Goal: Task Accomplishment & Management: Use online tool/utility

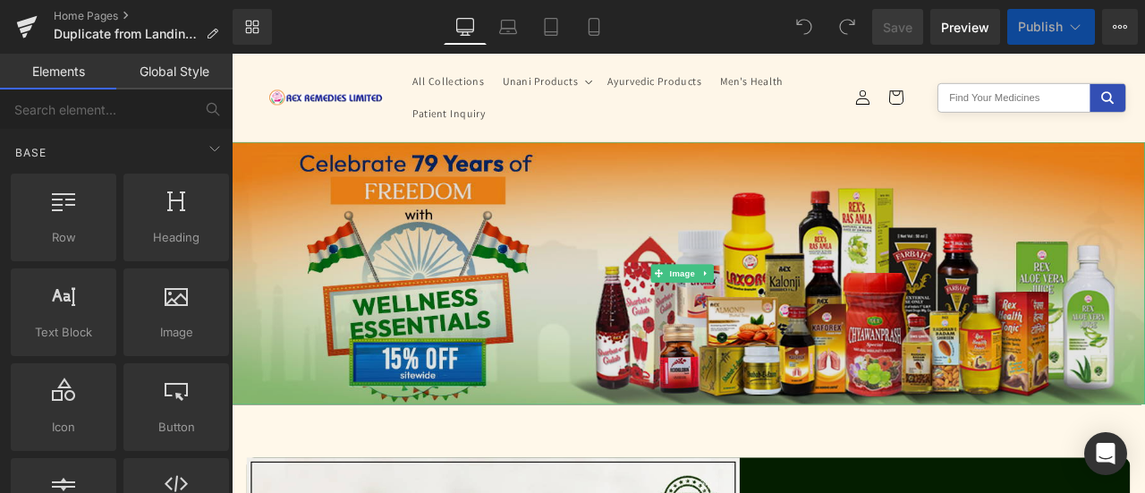
click at [534, 267] on img at bounding box center [773, 313] width 1082 height 311
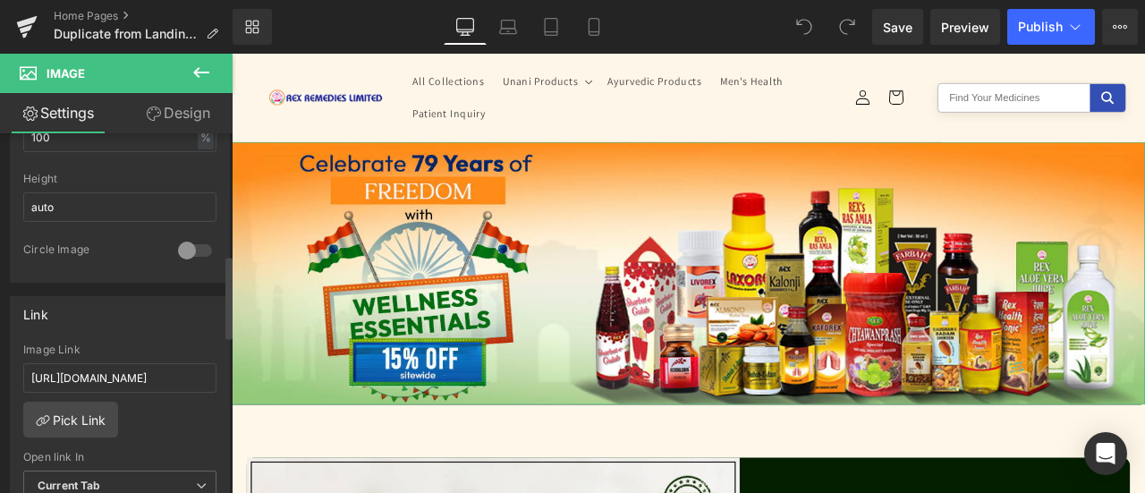
scroll to position [358, 0]
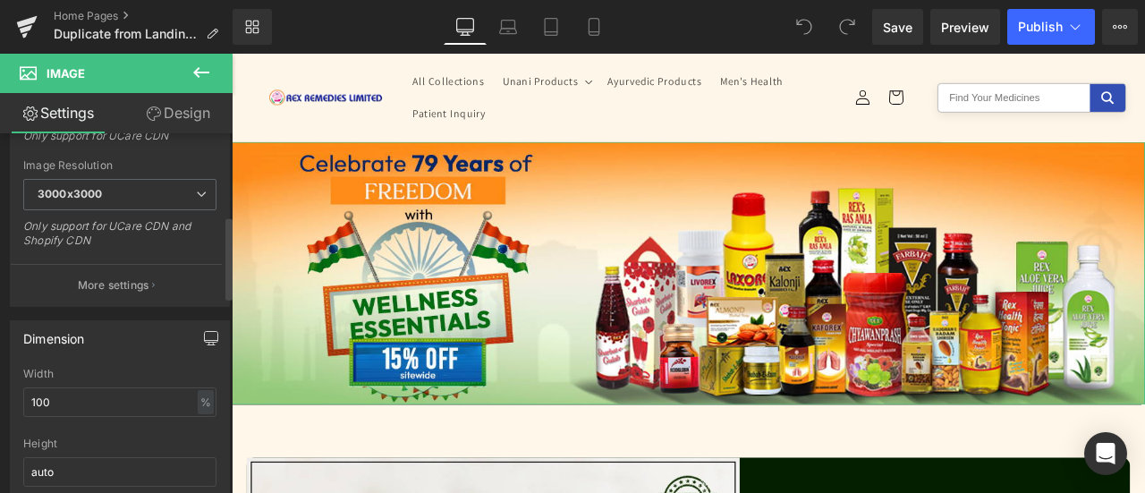
click at [197, 328] on button "button" at bounding box center [211, 338] width 29 height 34
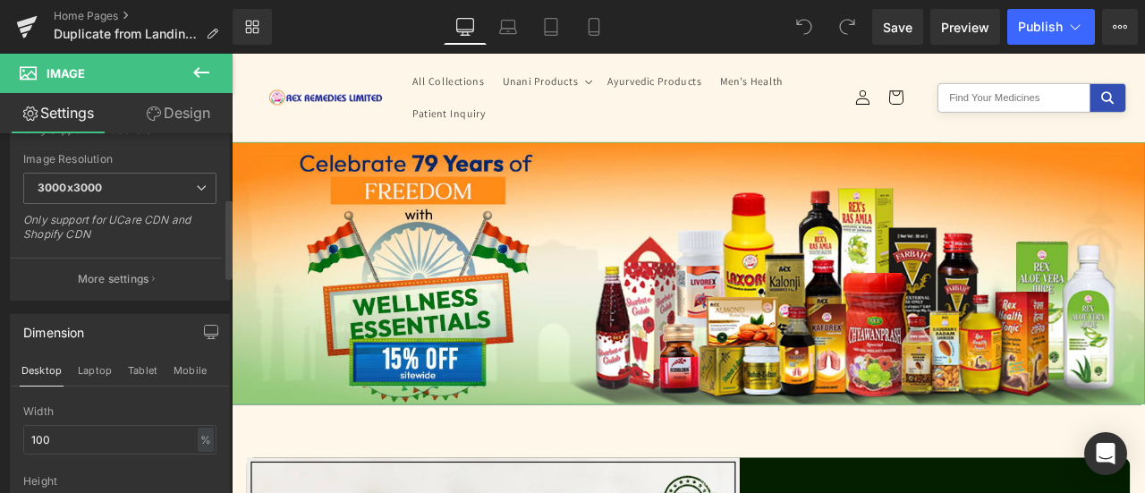
scroll to position [0, 0]
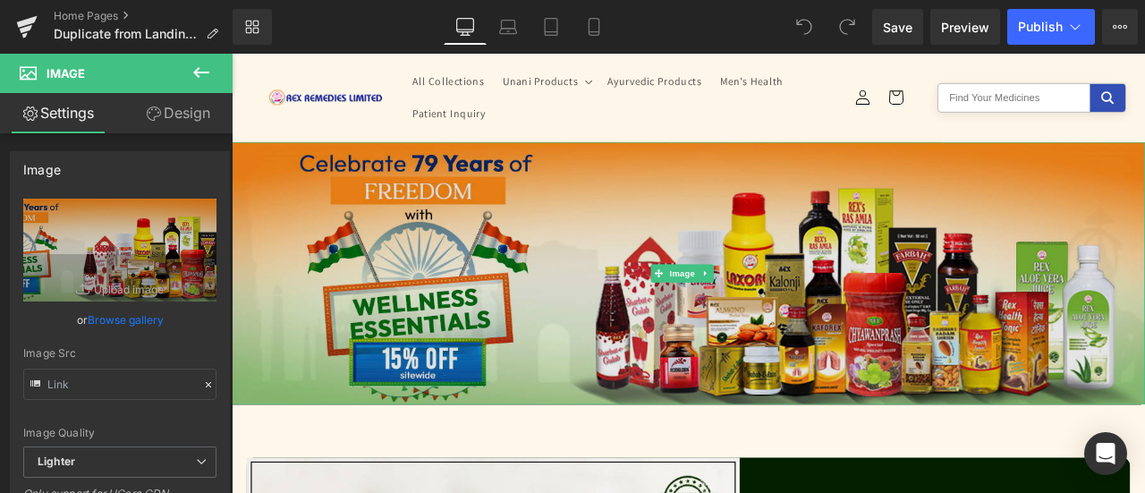
click at [647, 301] on img at bounding box center [773, 313] width 1082 height 311
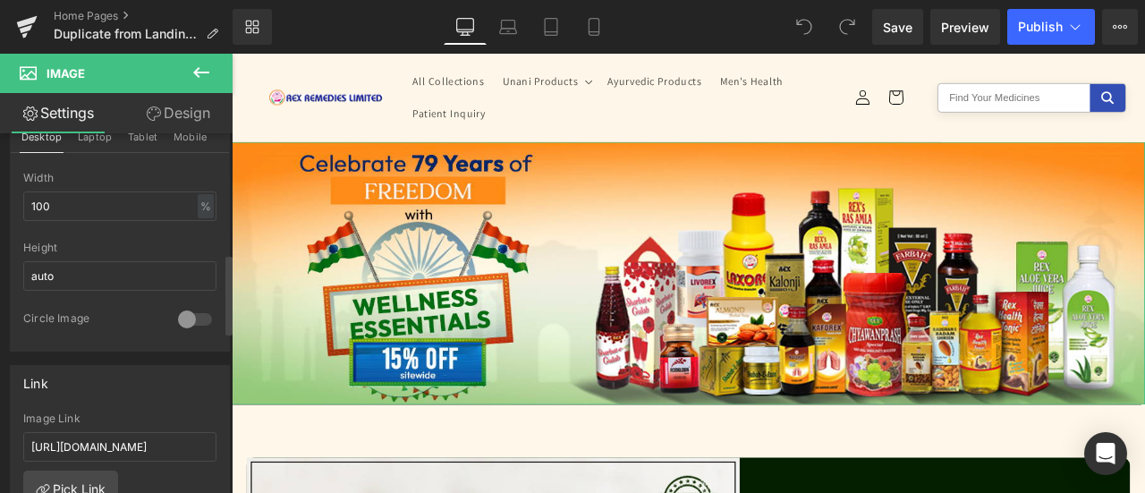
scroll to position [626, 0]
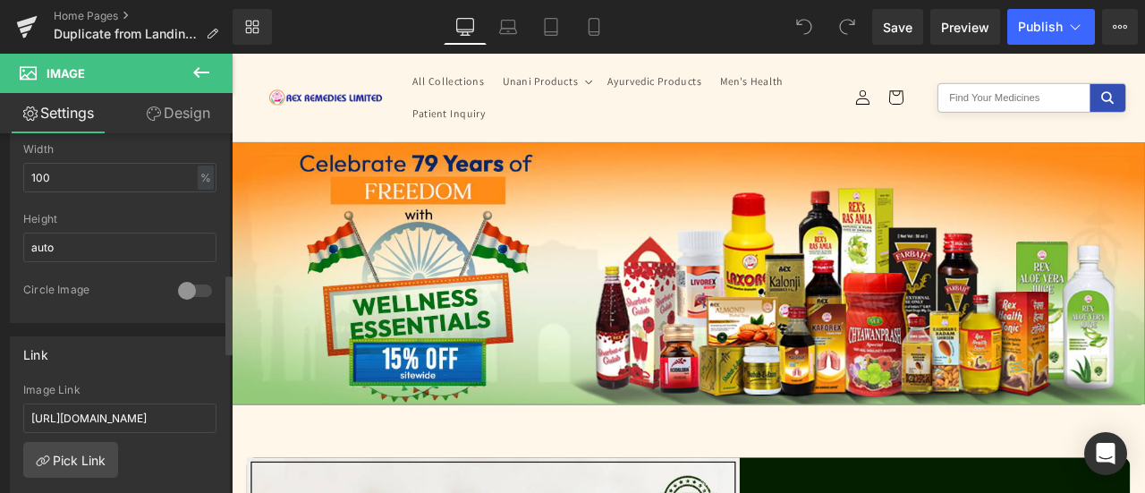
click at [188, 284] on div at bounding box center [195, 290] width 43 height 29
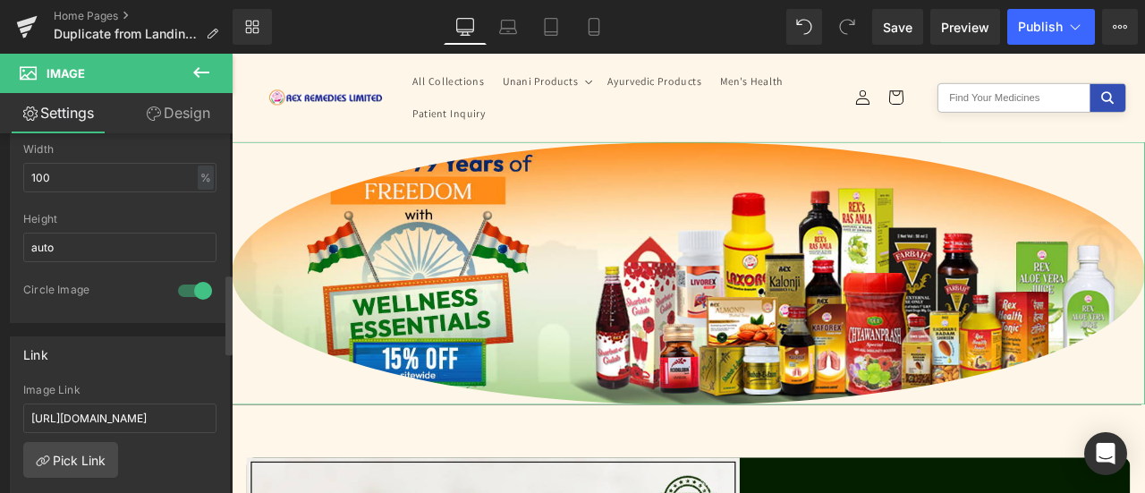
click at [188, 284] on div at bounding box center [195, 290] width 43 height 29
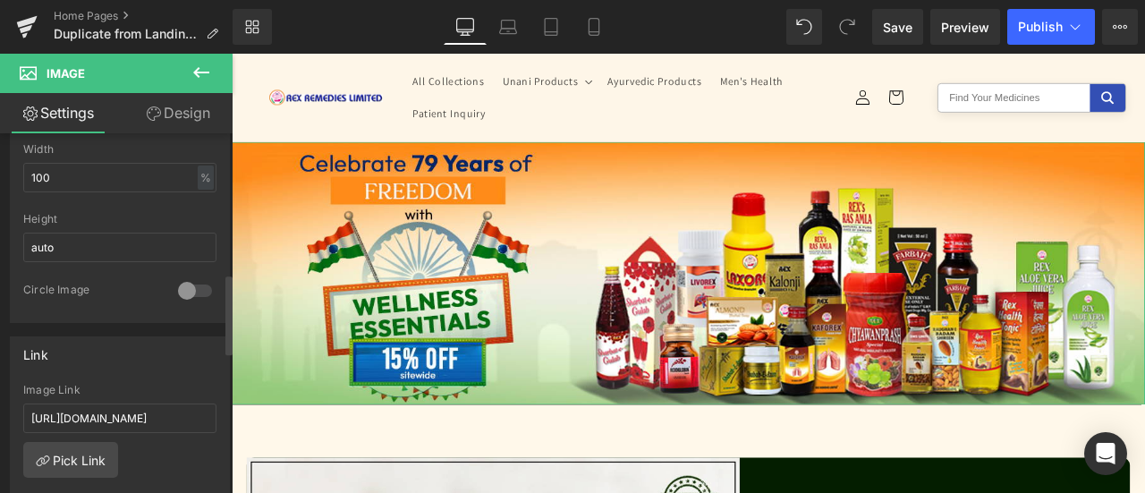
click at [188, 284] on div at bounding box center [195, 290] width 43 height 29
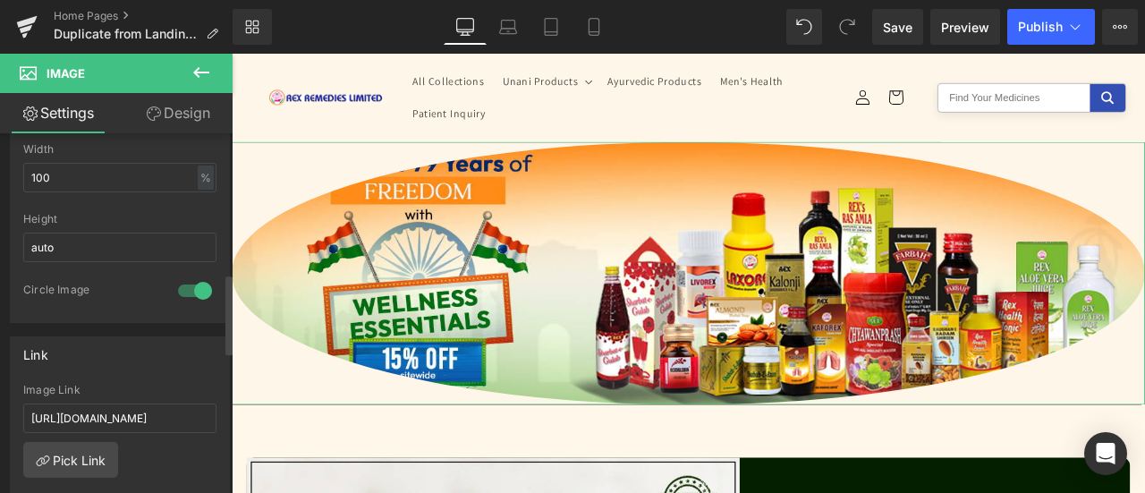
click at [188, 284] on div at bounding box center [195, 290] width 43 height 29
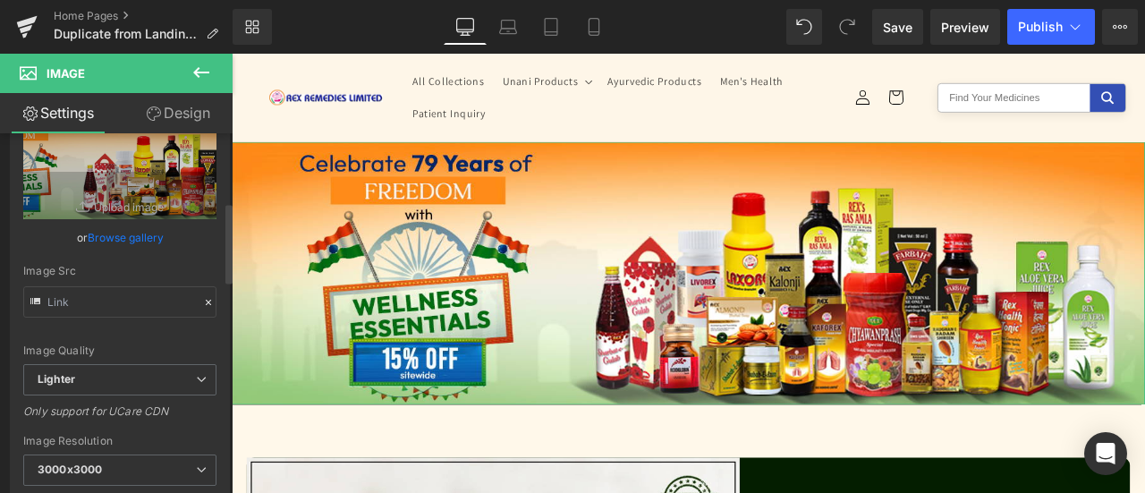
scroll to position [0, 0]
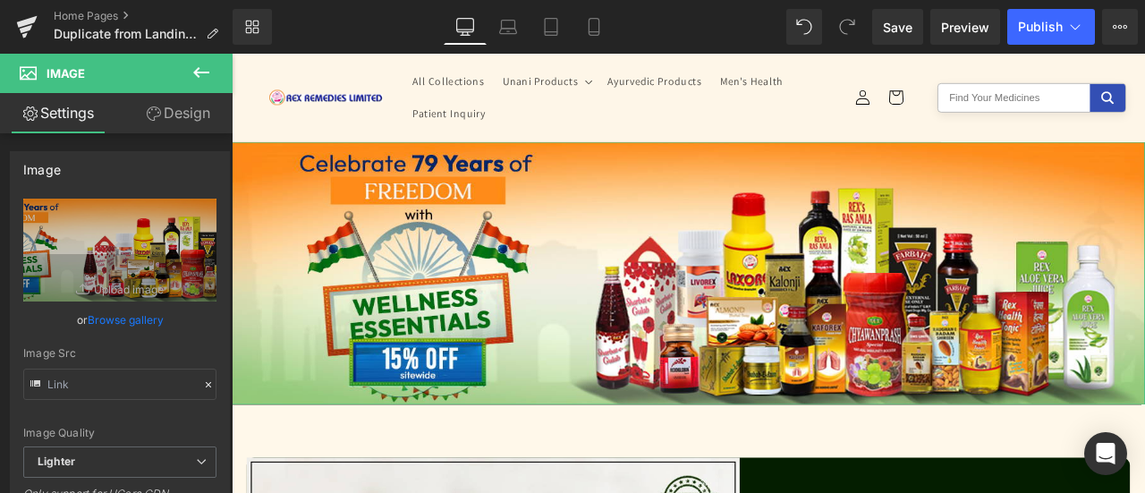
click at [151, 112] on icon at bounding box center [154, 113] width 14 height 14
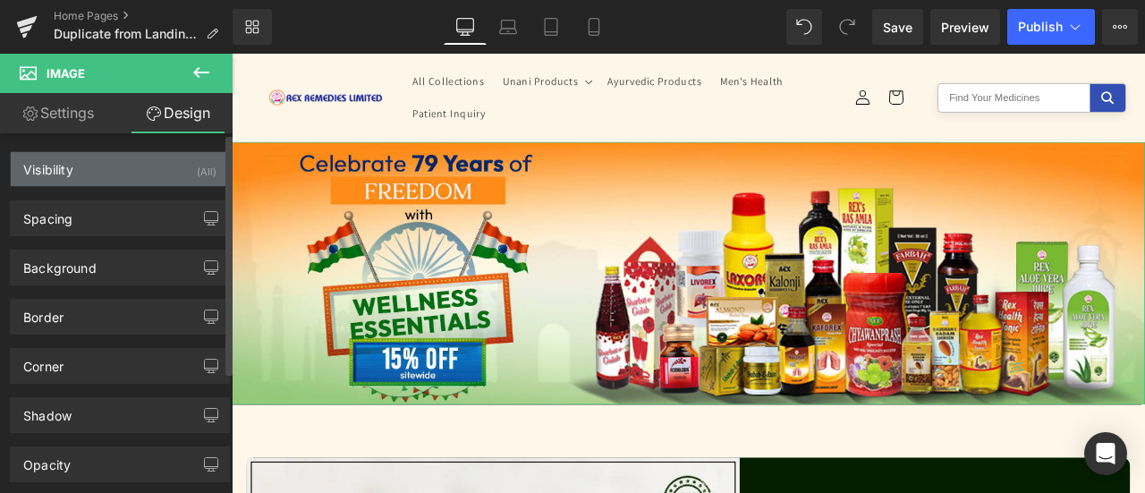
click at [135, 168] on div "Visibility (All)" at bounding box center [120, 169] width 218 height 34
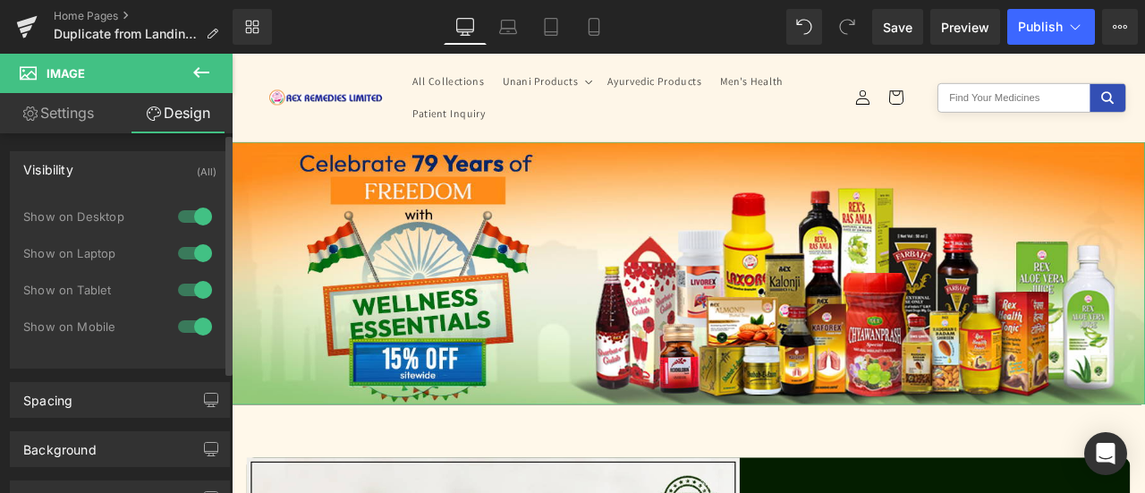
click at [186, 217] on div at bounding box center [195, 216] width 43 height 29
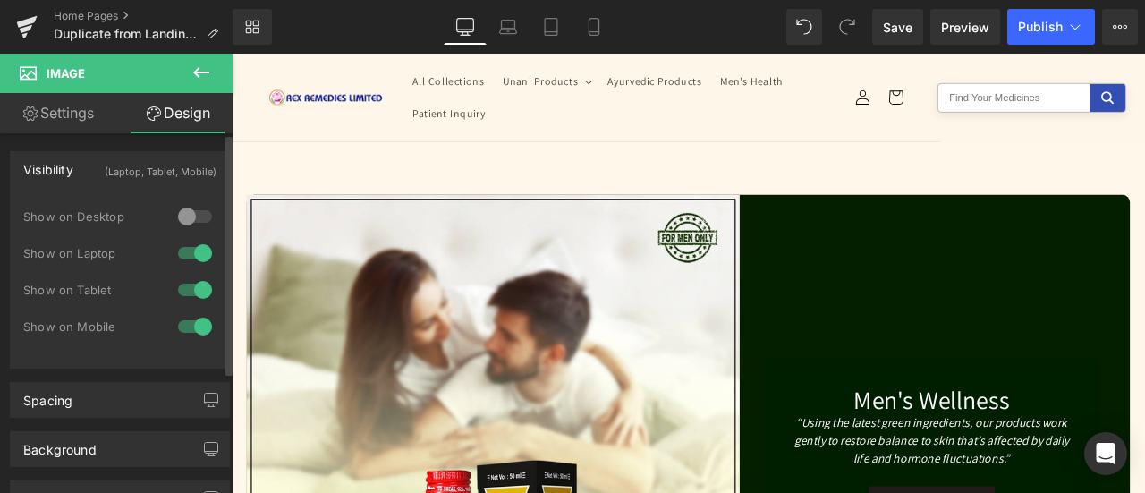
click at [184, 254] on div at bounding box center [195, 253] width 43 height 29
click at [179, 289] on div at bounding box center [195, 289] width 43 height 29
click at [175, 327] on div at bounding box center [195, 326] width 43 height 29
click at [199, 323] on div at bounding box center [195, 326] width 43 height 29
click at [182, 259] on div at bounding box center [195, 253] width 43 height 29
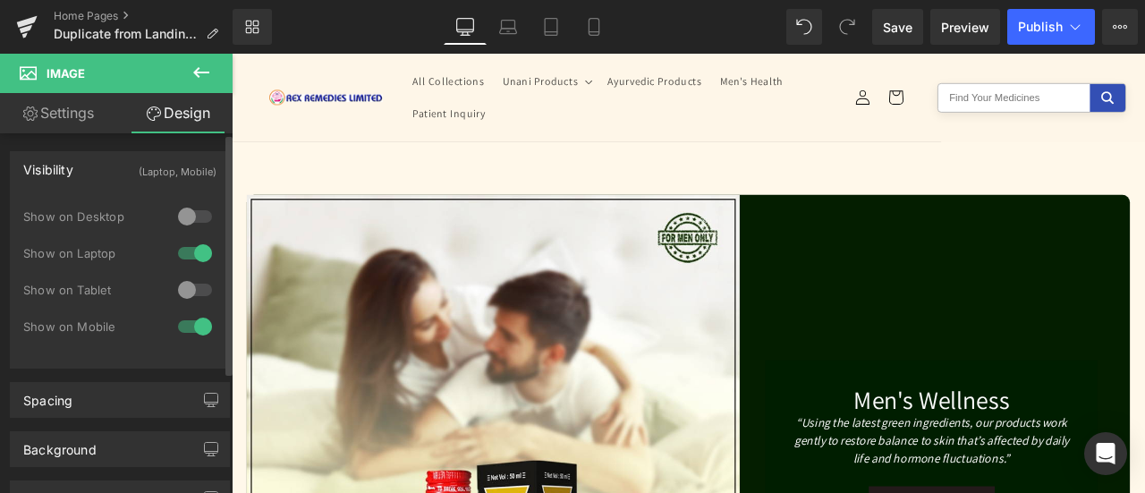
click at [195, 282] on div at bounding box center [195, 289] width 43 height 29
click at [195, 213] on div at bounding box center [195, 216] width 43 height 29
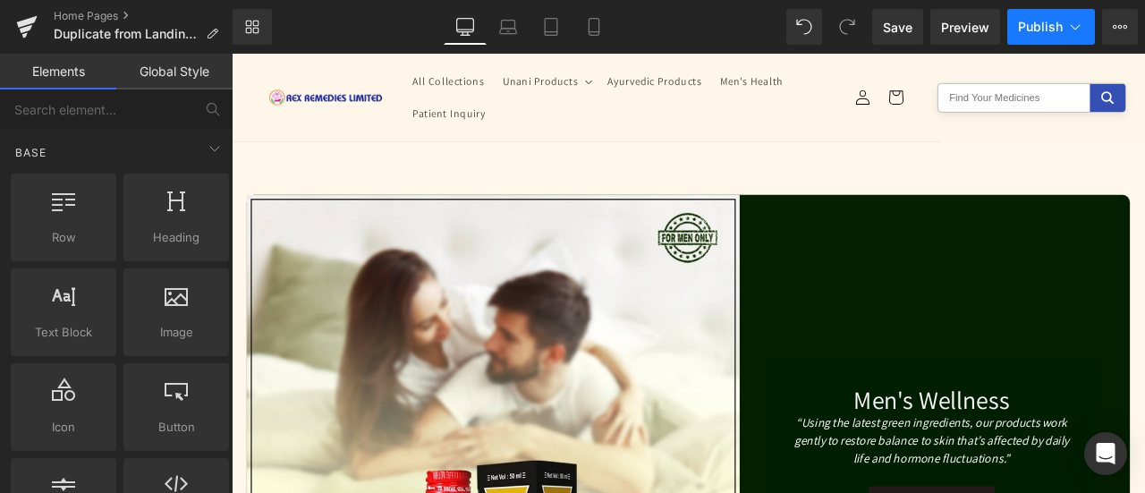
click at [1038, 30] on span "Publish" at bounding box center [1040, 27] width 45 height 14
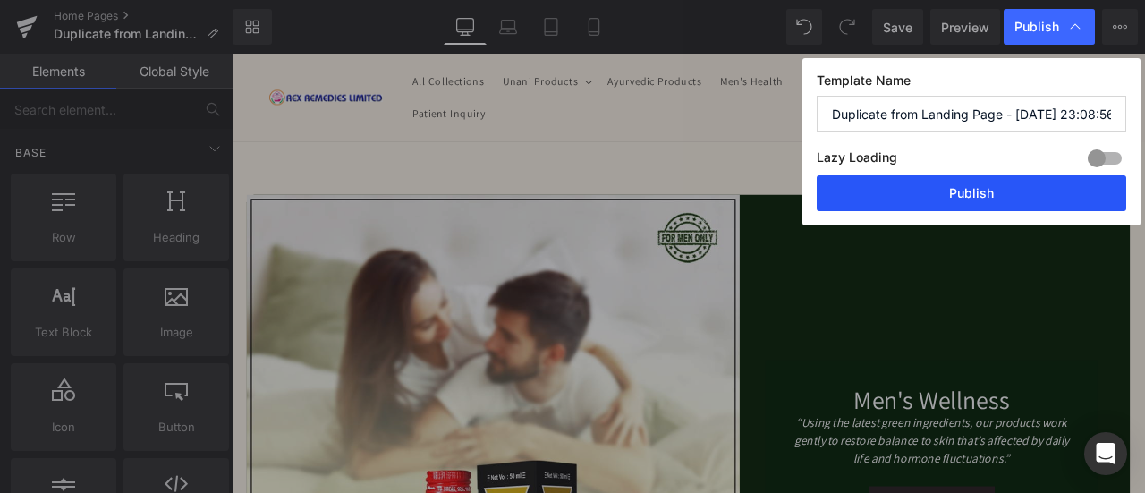
click at [971, 192] on button "Publish" at bounding box center [971, 193] width 309 height 36
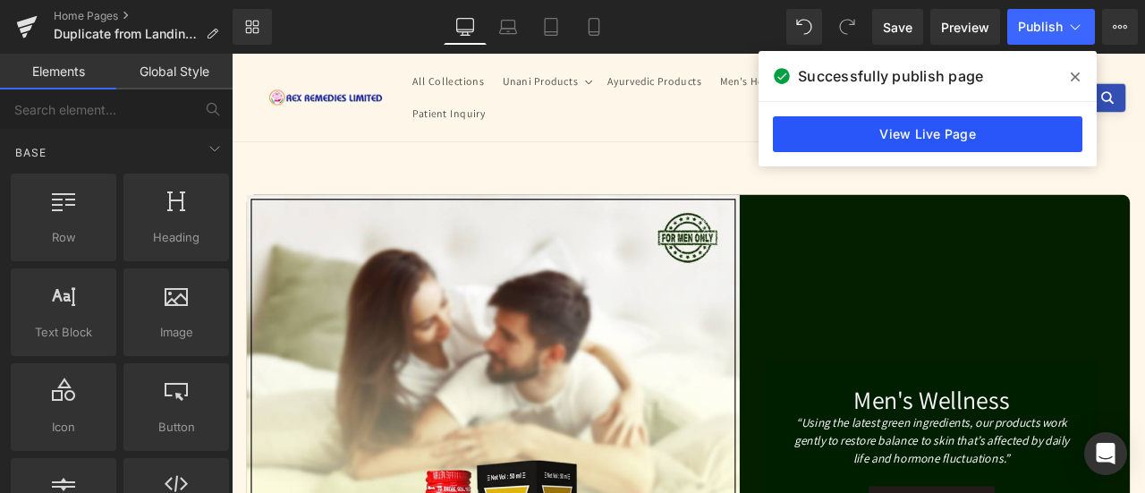
click at [888, 122] on link "View Live Page" at bounding box center [927, 134] width 309 height 36
